Goal: Task Accomplishment & Management: Use online tool/utility

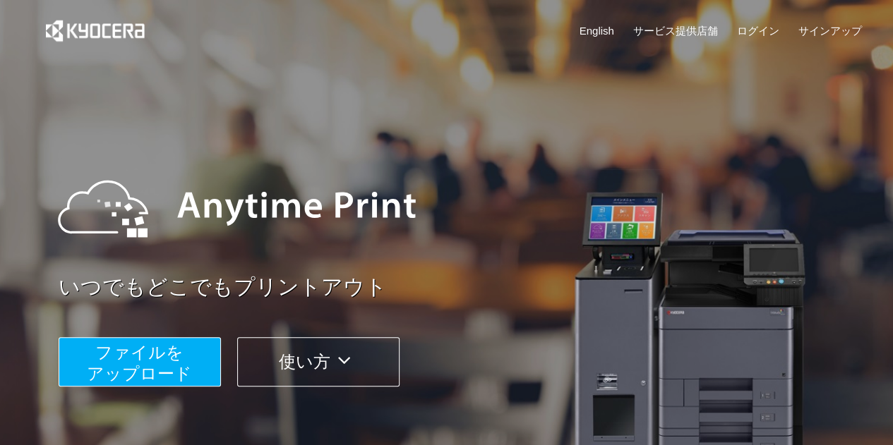
click at [179, 376] on span "ファイルを ​​アップロード" at bounding box center [139, 363] width 105 height 40
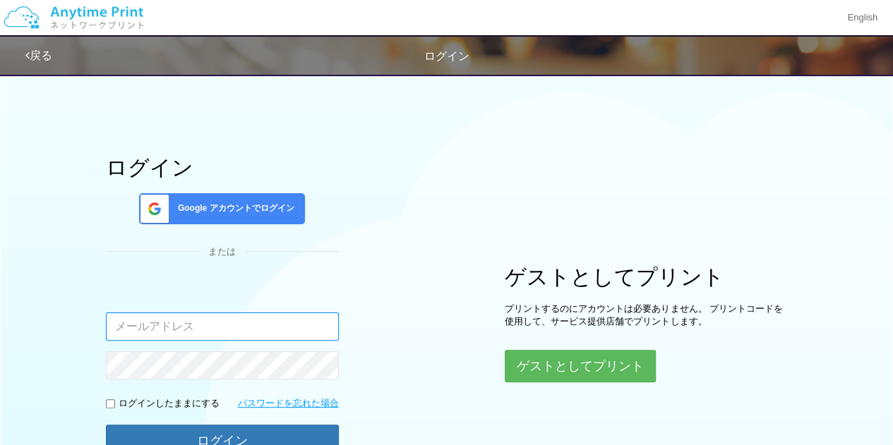
click at [289, 320] on input "email" at bounding box center [222, 327] width 233 height 28
type input "[EMAIL_ADDRESS][DOMAIN_NAME]"
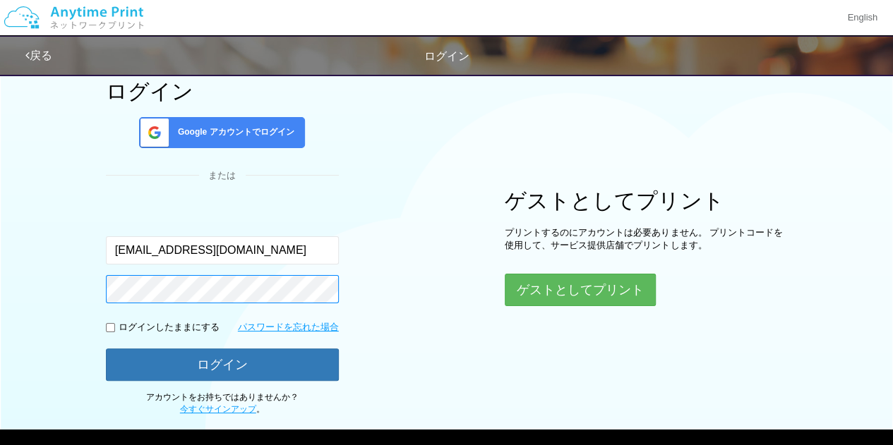
scroll to position [88, 0]
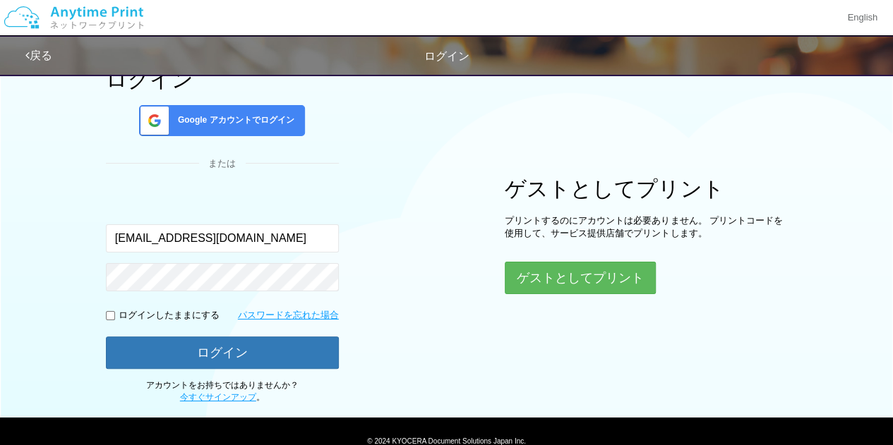
click at [146, 109] on span at bounding box center [151, 121] width 35 height 30
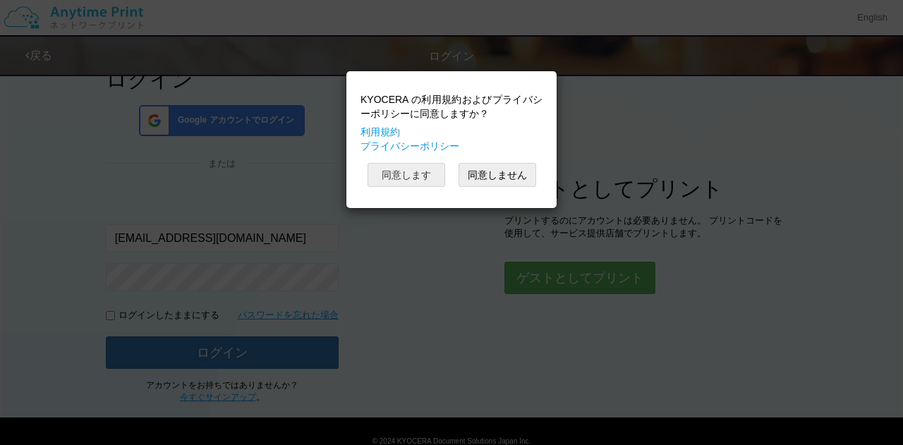
click at [421, 173] on button "同意します" at bounding box center [407, 175] width 78 height 24
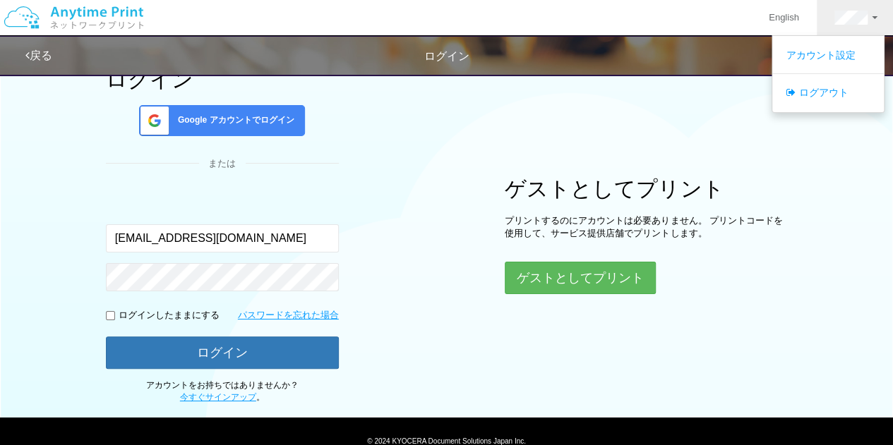
click at [416, 92] on div "ログイン Google アカウントでログイン または 入力されたメールアドレスまたはパスワードが正しくありません。 [EMAIL_ADDRESS][DOMAI…" at bounding box center [446, 190] width 847 height 425
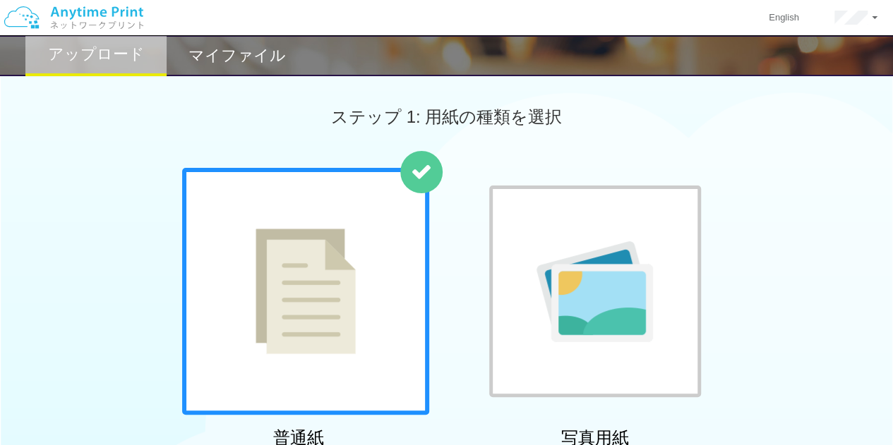
click at [227, 71] on div "マイファイル" at bounding box center [237, 55] width 141 height 41
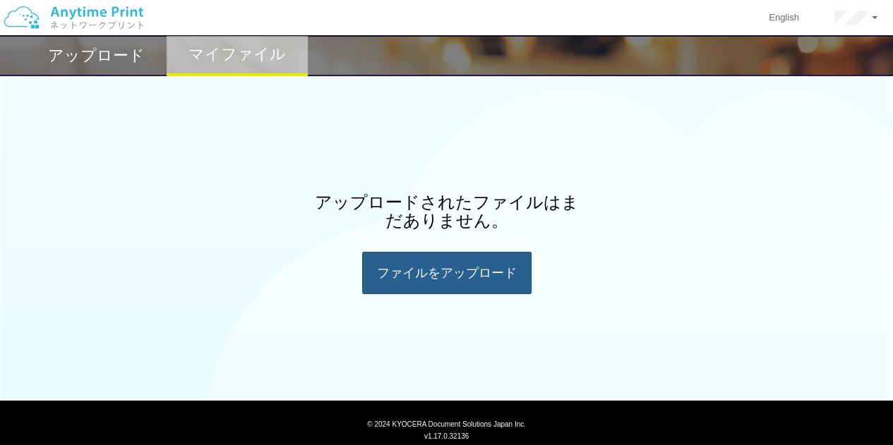
click at [392, 266] on div "ファイルを​​アップロード" at bounding box center [446, 273] width 169 height 42
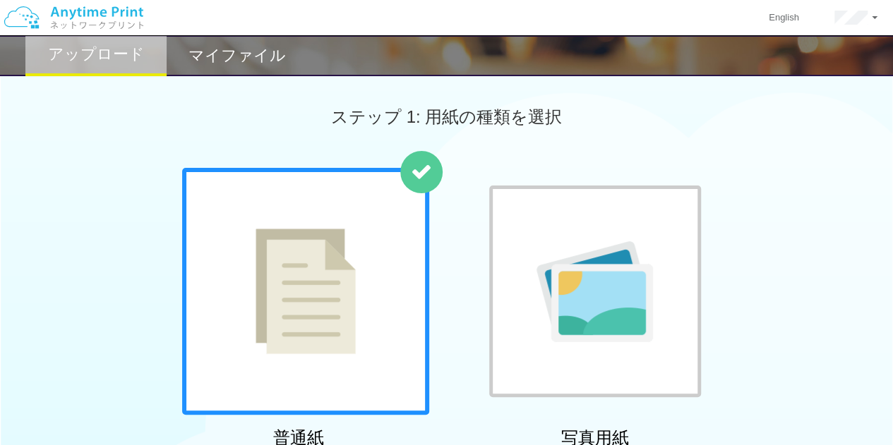
click at [378, 271] on div at bounding box center [305, 291] width 247 height 247
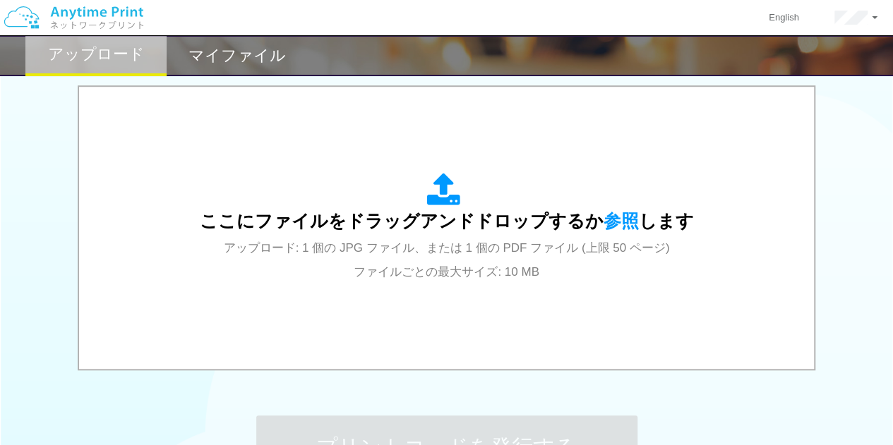
scroll to position [447, 0]
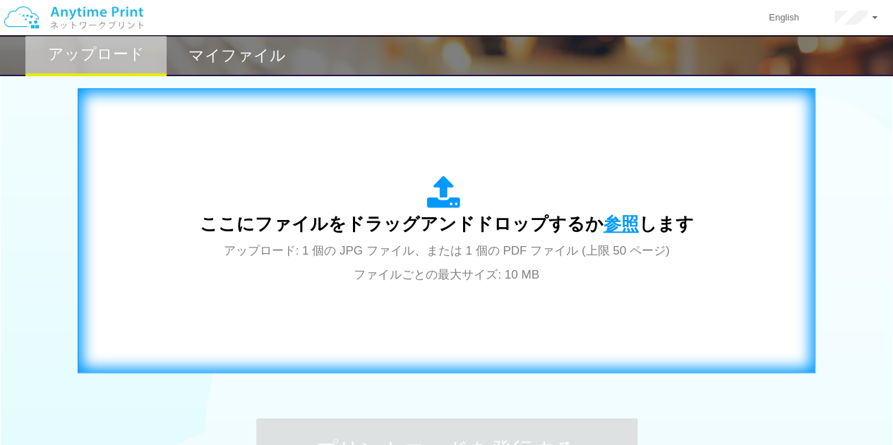
click at [620, 228] on span "参照" at bounding box center [620, 224] width 35 height 20
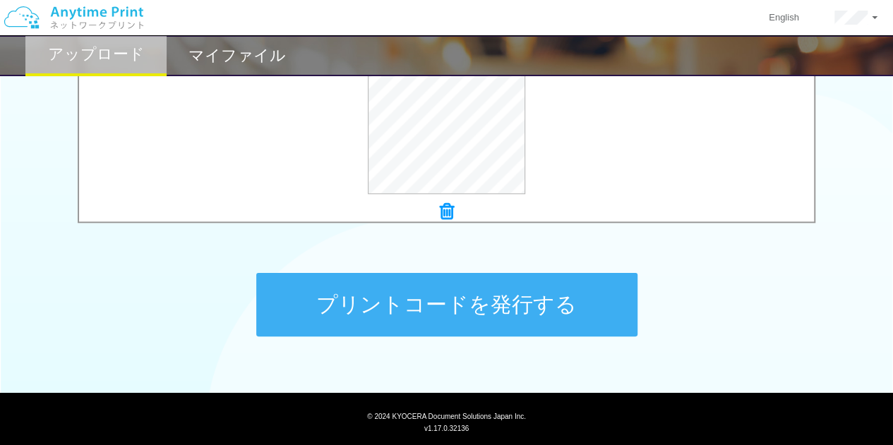
scroll to position [627, 0]
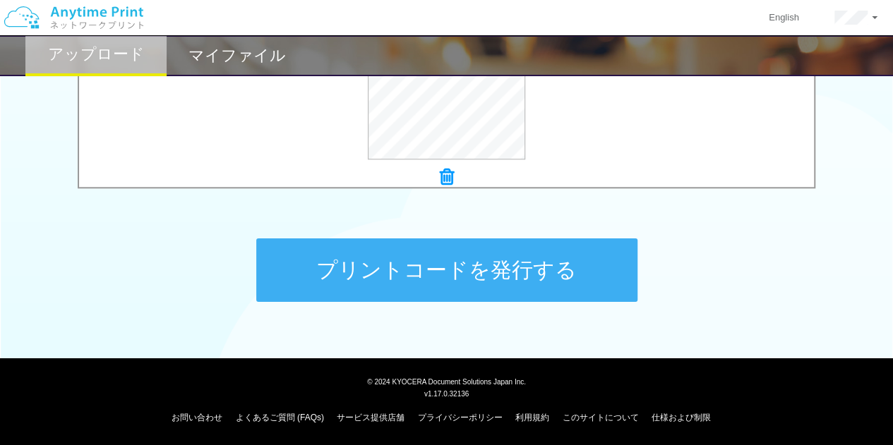
click at [586, 255] on button "プリントコードを発行する" at bounding box center [446, 270] width 381 height 64
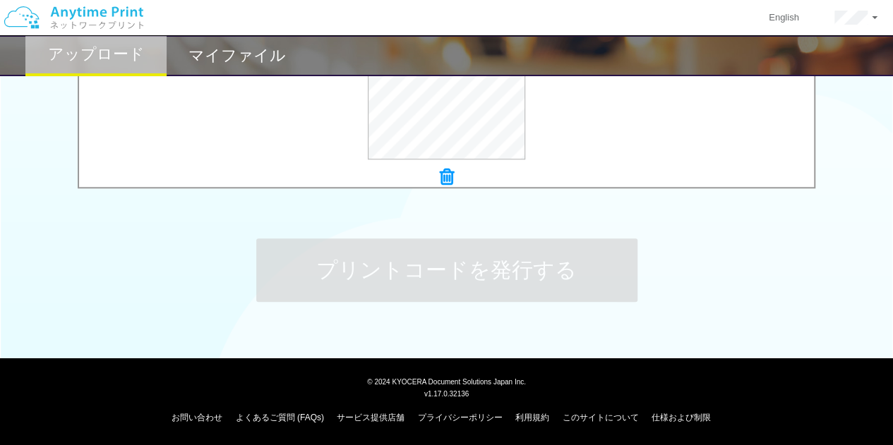
scroll to position [0, 0]
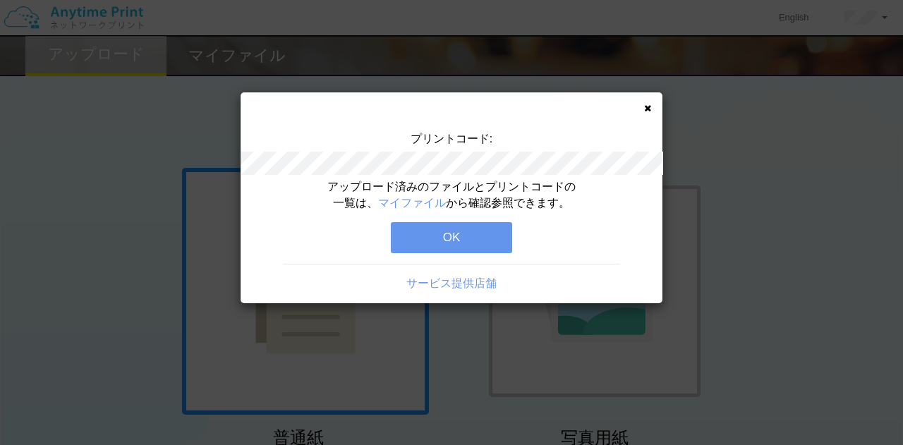
click at [440, 231] on button "OK" at bounding box center [451, 237] width 121 height 31
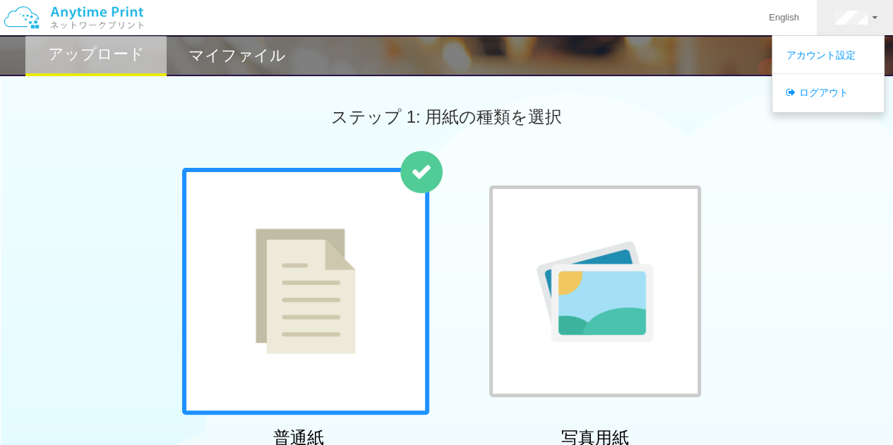
click at [277, 64] on h2 "マイファイル" at bounding box center [236, 55] width 97 height 17
